Goal: Task Accomplishment & Management: Manage account settings

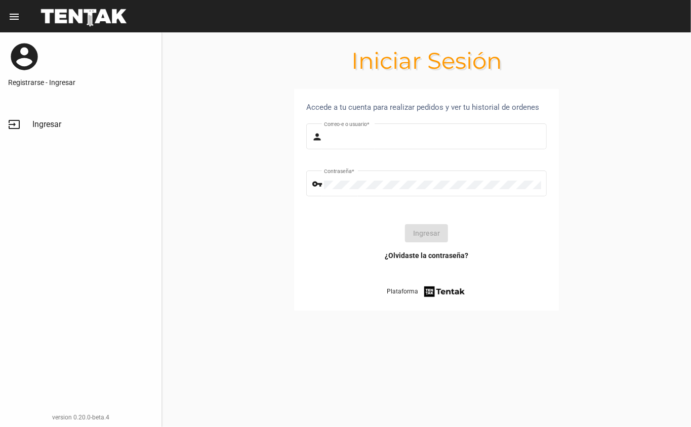
type input "danke.hmb@gmail.com"
click at [422, 229] on button "Ingresar" at bounding box center [426, 233] width 43 height 18
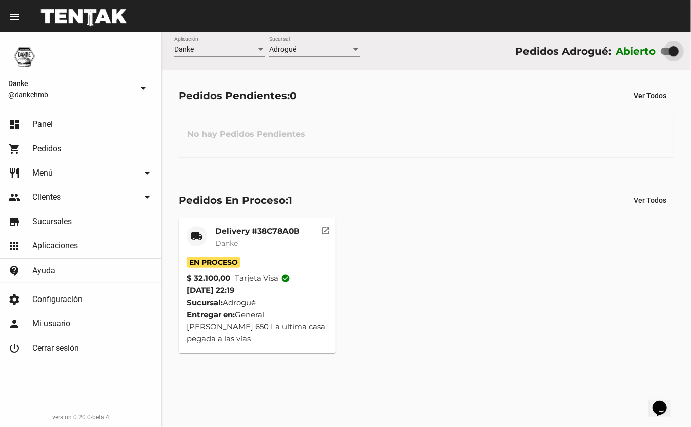
click at [669, 51] on div at bounding box center [674, 51] width 10 height 10
click at [666, 55] on input "checkbox" at bounding box center [665, 55] width 1 height 1
checkbox input "false"
click at [226, 231] on mat-card-title "Delivery #38C78A0B" at bounding box center [257, 231] width 85 height 10
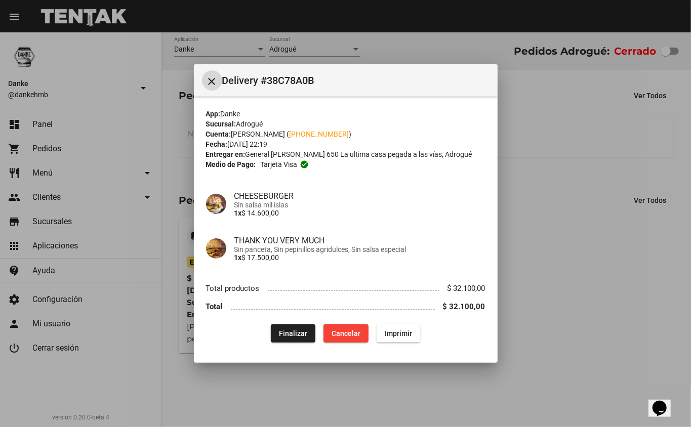
click at [282, 335] on span "Finalizar" at bounding box center [293, 334] width 28 height 8
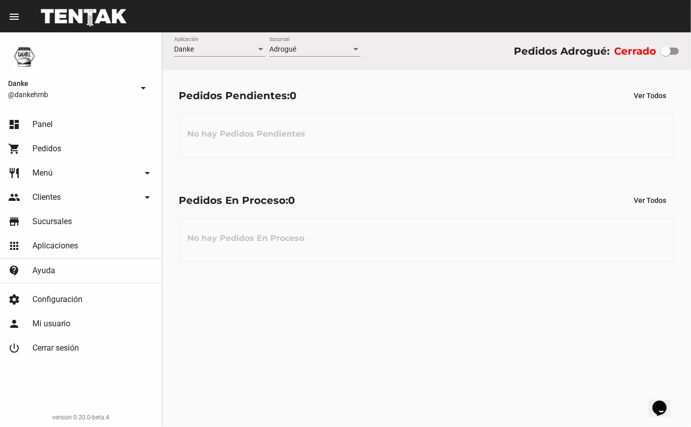
click at [668, 48] on div at bounding box center [666, 51] width 10 height 10
click at [666, 55] on input "checkbox" at bounding box center [665, 55] width 1 height 1
click at [665, 55] on div at bounding box center [666, 51] width 10 height 10
click at [665, 55] on input "checkbox" at bounding box center [665, 55] width 1 height 1
click at [676, 54] on div at bounding box center [670, 51] width 18 height 7
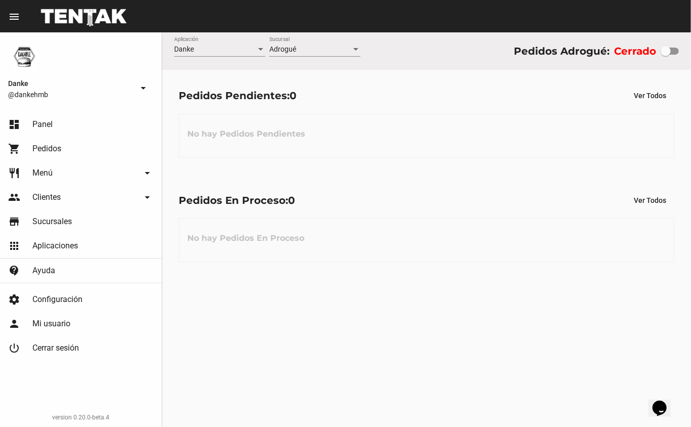
click at [666, 55] on input "checkbox" at bounding box center [665, 55] width 1 height 1
checkbox input "true"
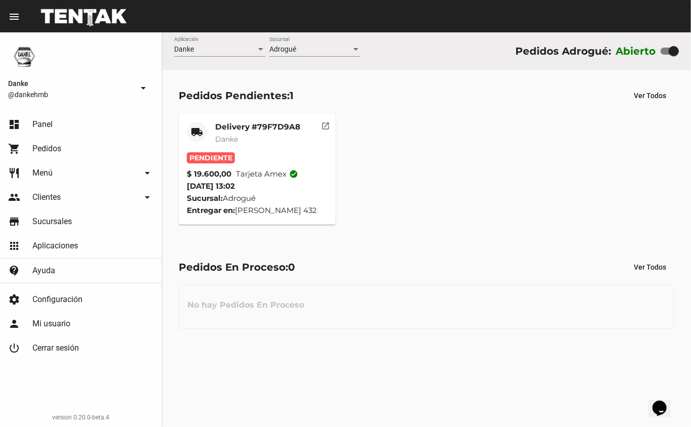
click at [235, 125] on mat-card-title "Delivery #79F7D9A8" at bounding box center [257, 127] width 85 height 10
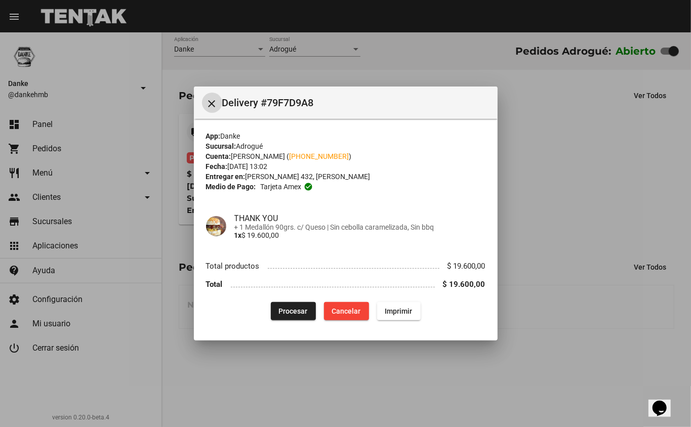
click at [278, 311] on button "Procesar" at bounding box center [293, 311] width 45 height 18
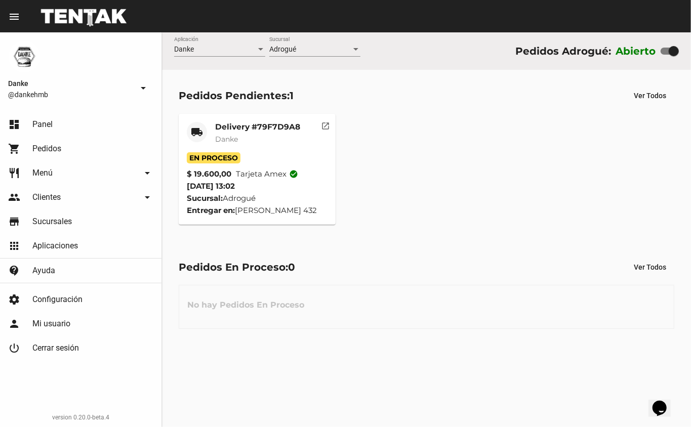
click at [246, 124] on mat-card-title "Delivery #79F7D9A8" at bounding box center [257, 127] width 85 height 10
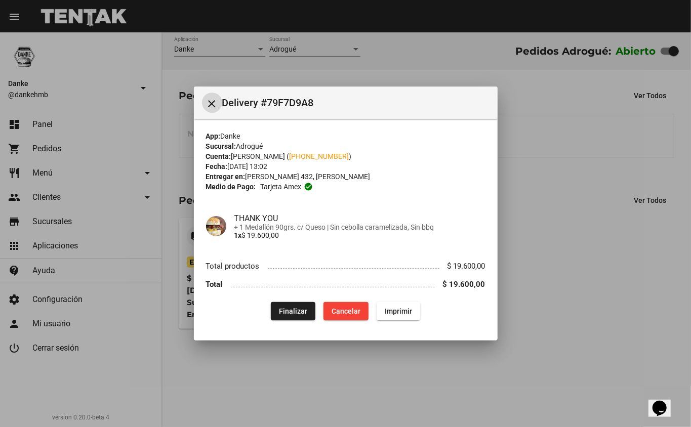
click at [608, 308] on div at bounding box center [345, 213] width 691 height 427
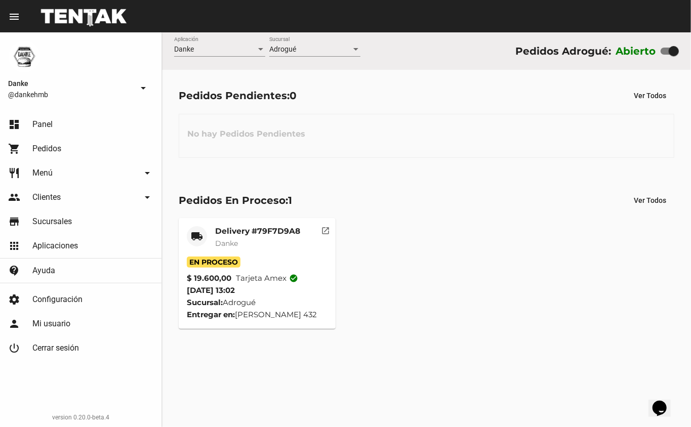
click at [423, 367] on div "Danke Aplicación Adrogué Sucursal Pedidos Adrogué: Abierto Pedidos Pendientes: …" at bounding box center [426, 229] width 529 height 395
click at [229, 233] on mat-card-title "Delivery #79F7D9A8" at bounding box center [257, 231] width 85 height 10
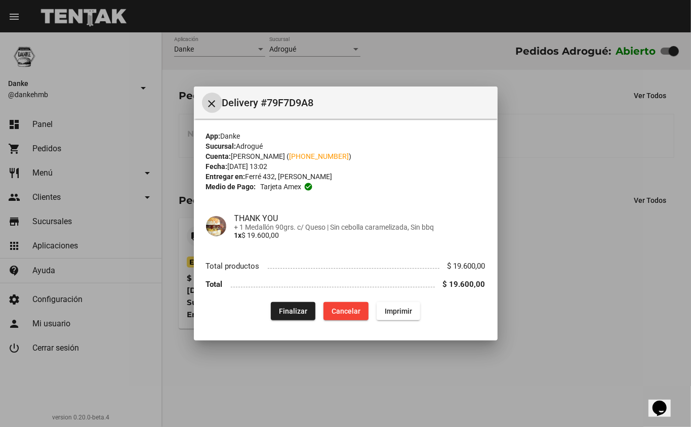
click at [215, 101] on mat-icon "close" at bounding box center [212, 104] width 12 height 12
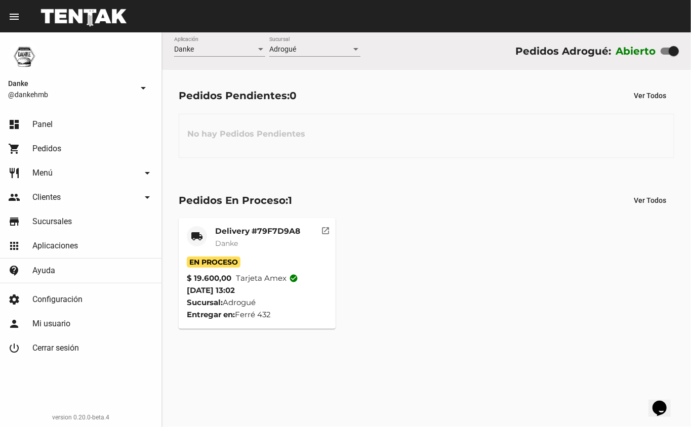
click at [49, 169] on span "Menú" at bounding box center [42, 173] width 20 height 10
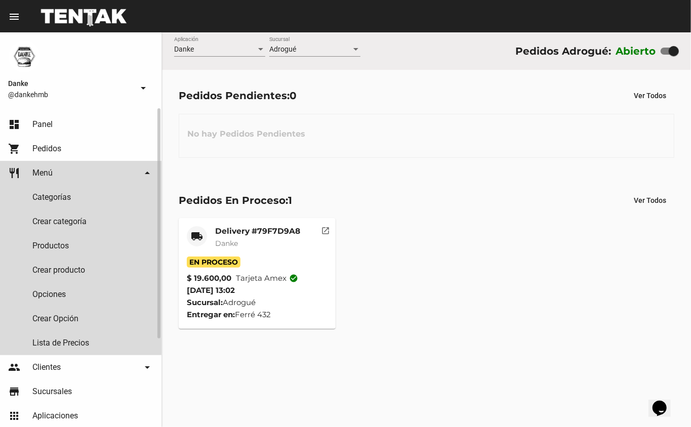
click at [53, 170] on span "Menú" at bounding box center [42, 173] width 20 height 10
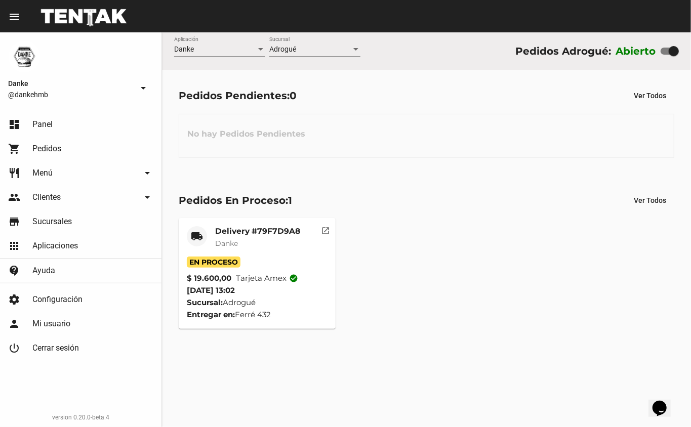
click at [222, 232] on mat-card-title "Delivery #79F7D9A8" at bounding box center [257, 231] width 85 height 10
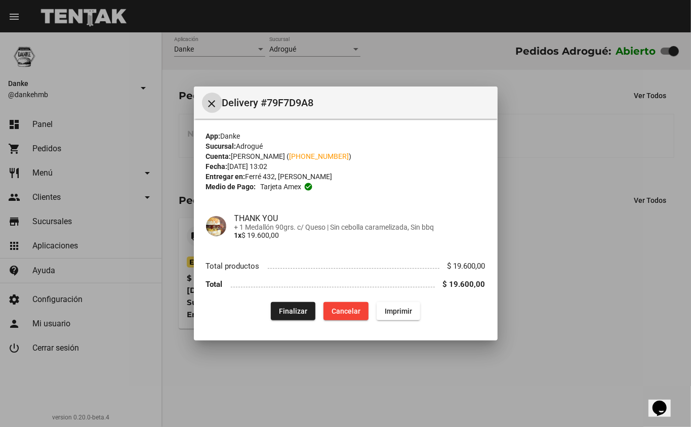
click at [594, 310] on div at bounding box center [345, 213] width 691 height 427
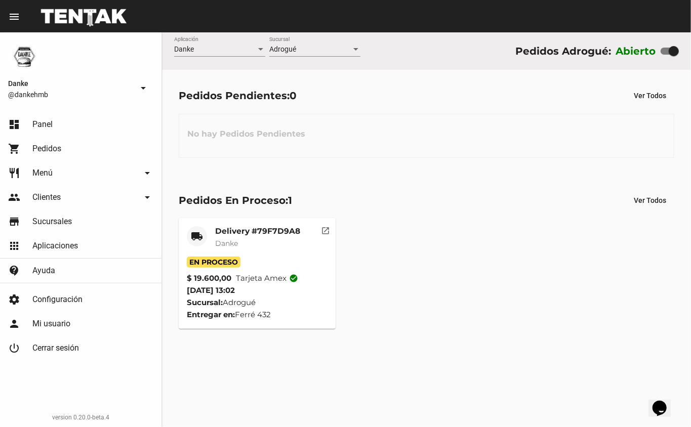
click at [246, 231] on mat-card-title "Delivery #79F7D9A8" at bounding box center [257, 231] width 85 height 10
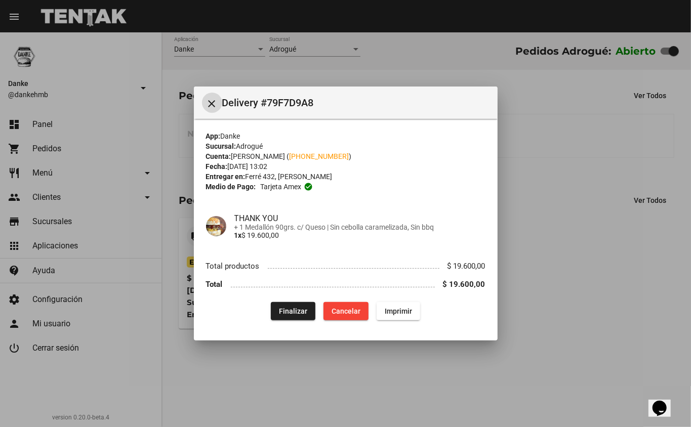
click at [281, 308] on span "Finalizar" at bounding box center [293, 311] width 28 height 8
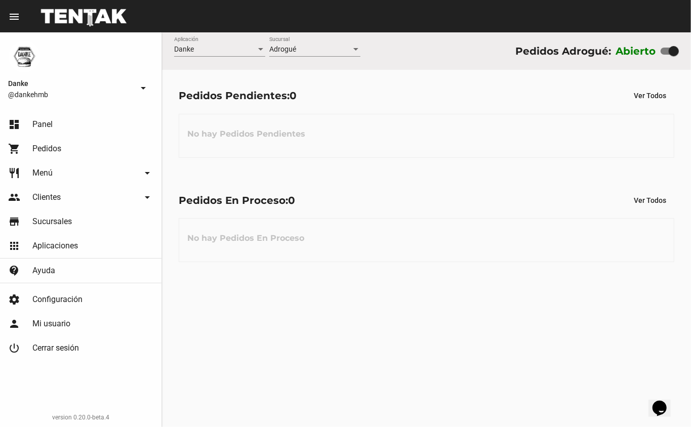
click at [400, 320] on div "Danke Aplicación Adrogué Sucursal Pedidos Adrogué: Abierto Pedidos Pendientes: …" at bounding box center [426, 229] width 529 height 395
